Goal: Task Accomplishment & Management: Complete application form

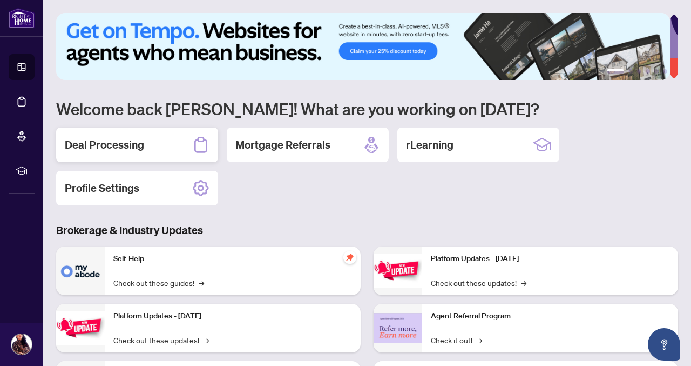
click at [96, 147] on h2 "Deal Processing" at bounding box center [104, 144] width 79 height 15
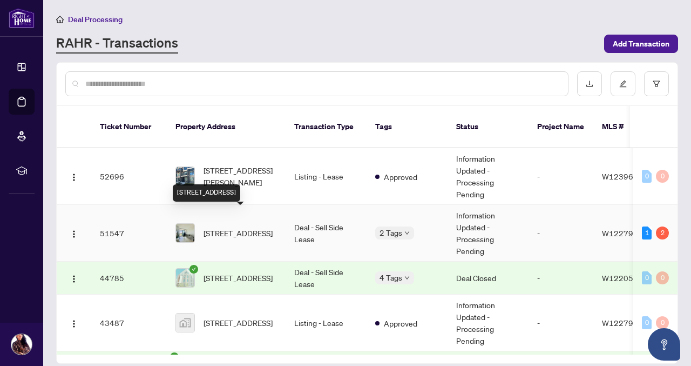
click at [239, 227] on span "[STREET_ADDRESS]" at bounding box center [238, 233] width 69 height 12
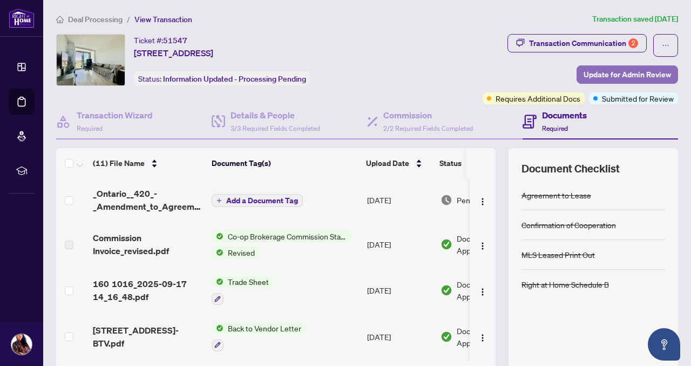
click at [622, 76] on span "Update for Admin Review" at bounding box center [627, 74] width 87 height 17
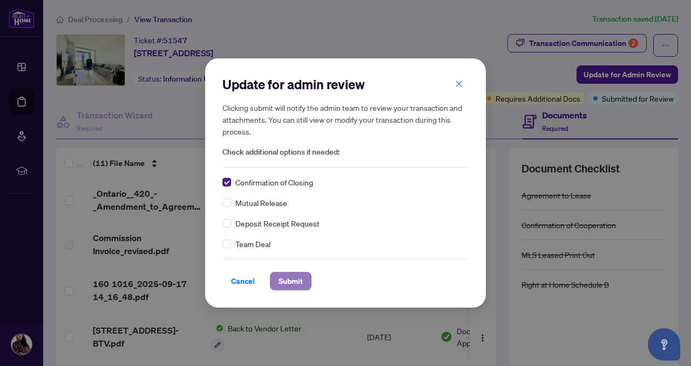
click at [286, 283] on span "Submit" at bounding box center [291, 280] width 24 height 17
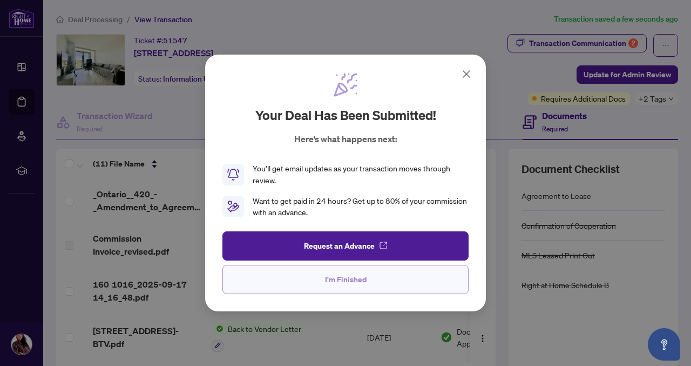
click at [328, 289] on button "I'm Finished" at bounding box center [345, 279] width 246 height 29
